Goal: Obtain resource: Obtain resource

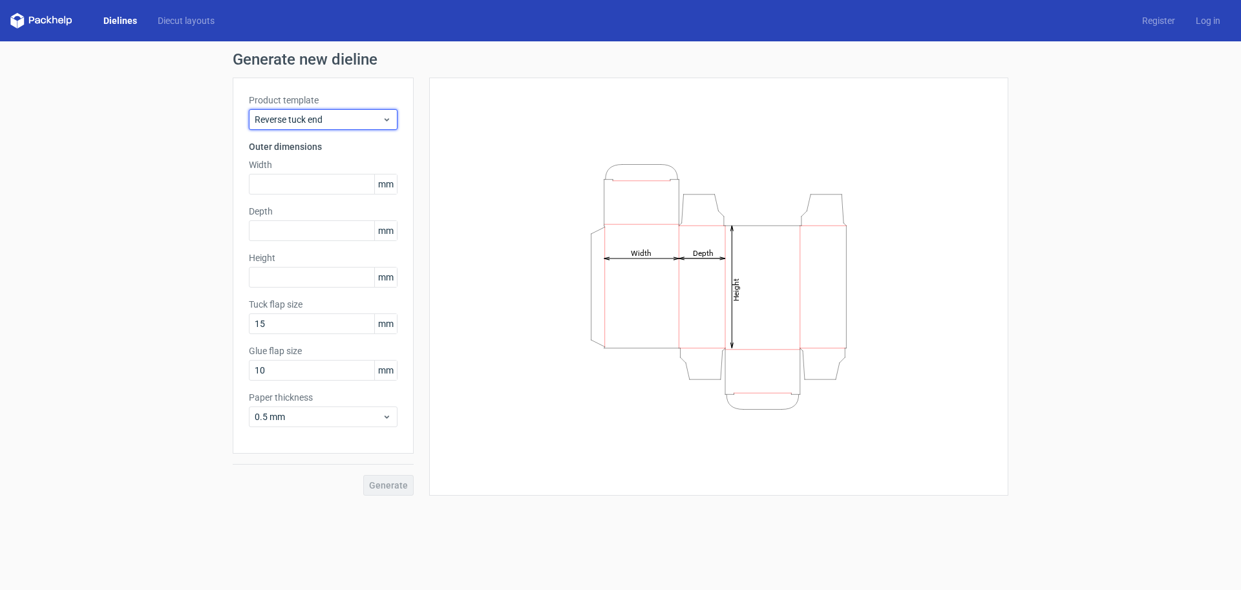
click at [335, 116] on span "Reverse tuck end" at bounding box center [318, 119] width 127 height 13
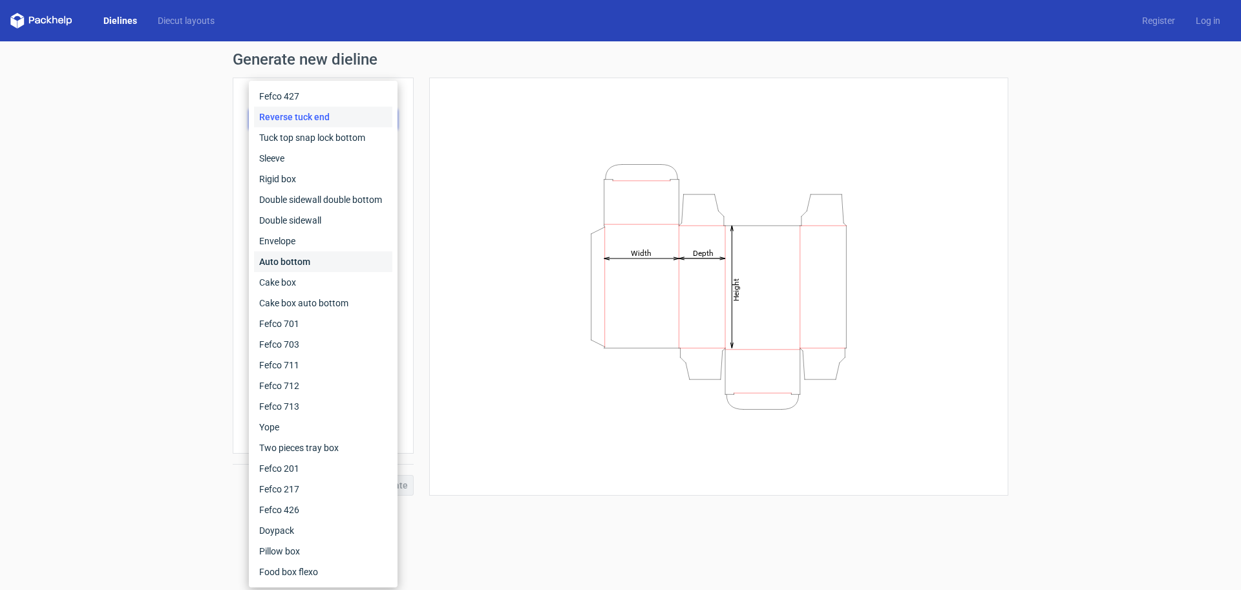
click at [348, 263] on div "Auto bottom" at bounding box center [323, 261] width 138 height 21
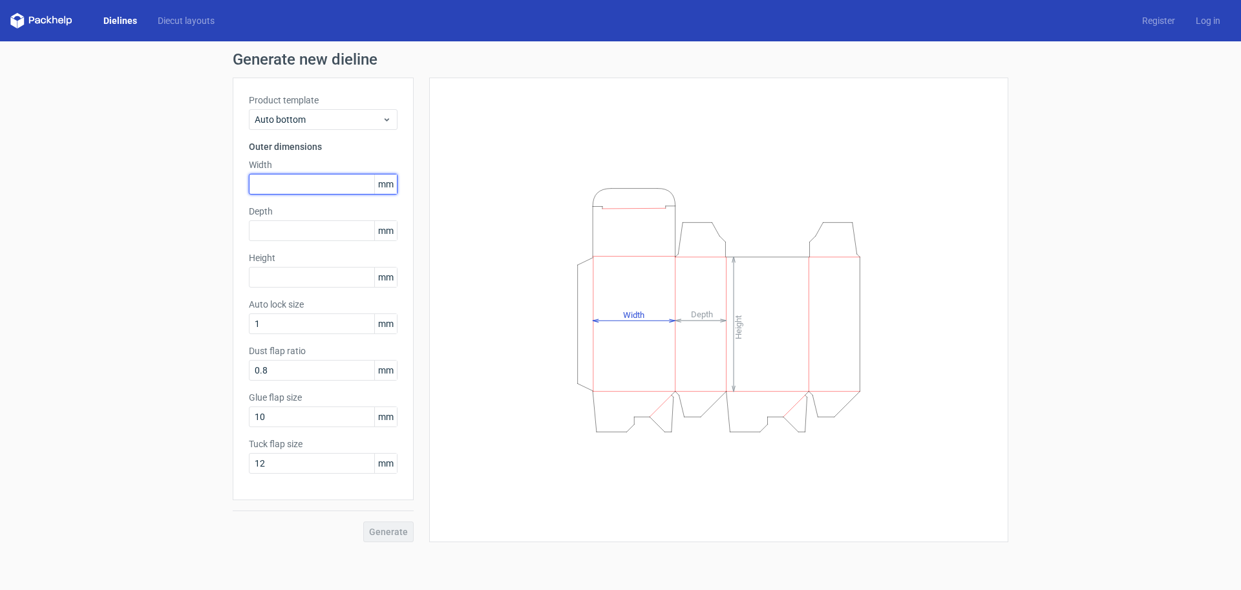
click at [307, 178] on input "text" at bounding box center [323, 184] width 149 height 21
click at [300, 191] on input "192" at bounding box center [323, 184] width 149 height 21
type input "190"
click at [301, 240] on input "text" at bounding box center [323, 230] width 149 height 21
click at [337, 281] on input "text" at bounding box center [323, 277] width 149 height 21
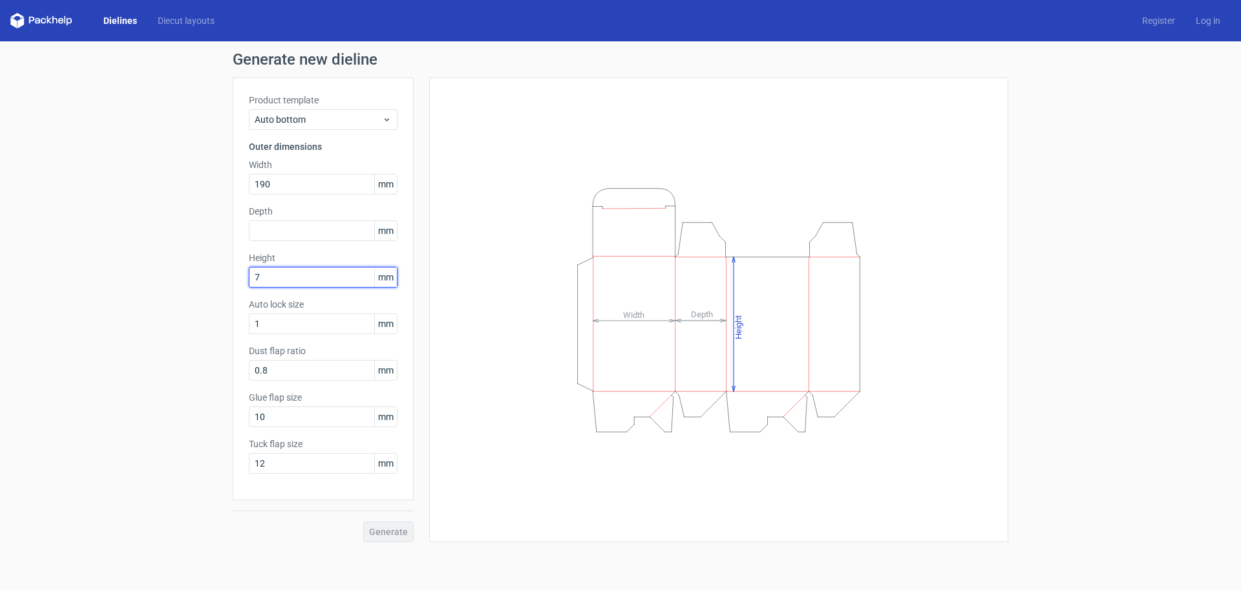
type input "74"
click at [285, 231] on input "text" at bounding box center [323, 230] width 149 height 21
type input "80"
click at [388, 528] on span "Generate" at bounding box center [388, 531] width 39 height 9
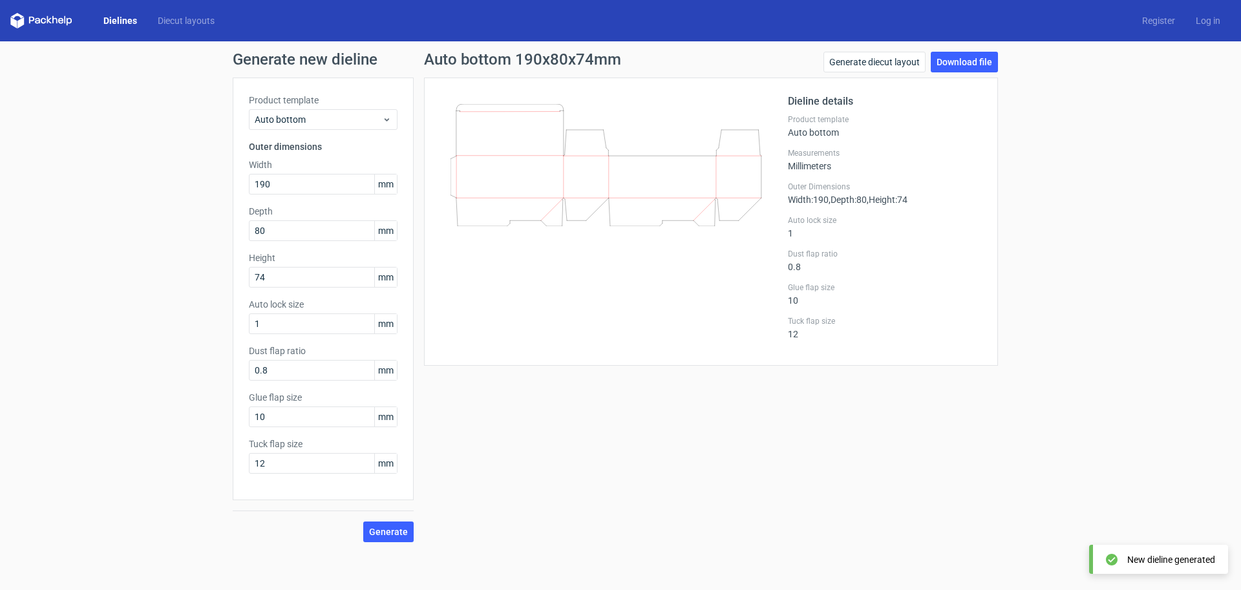
click at [949, 76] on div "Generate diecut layout Download file" at bounding box center [910, 65] width 175 height 26
click at [959, 71] on link "Download file" at bounding box center [964, 62] width 67 height 21
